Goal: Check status

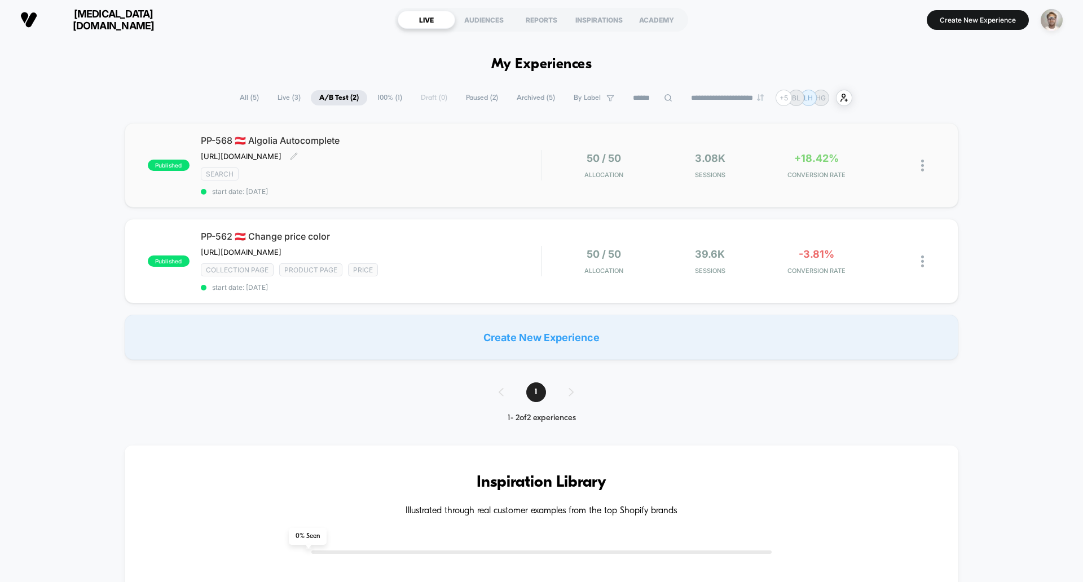
click at [504, 174] on div "SEARCH" at bounding box center [371, 174] width 340 height 13
